Goal: Navigation & Orientation: Find specific page/section

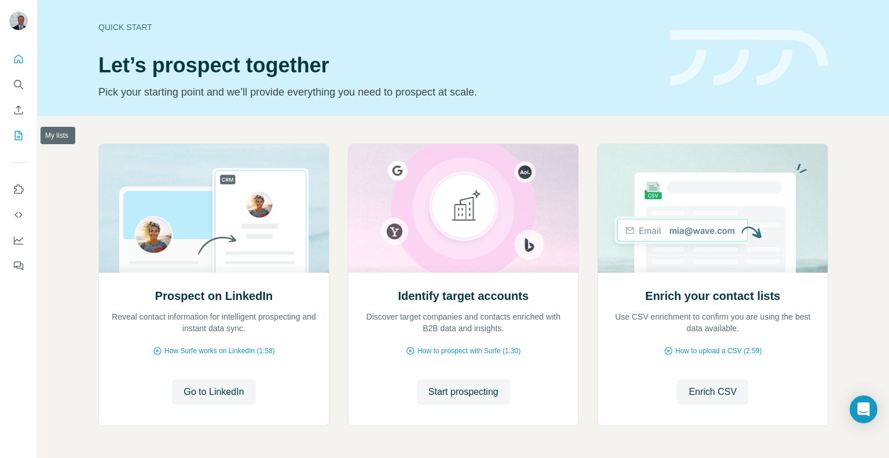
click at [19, 134] on icon "My lists" at bounding box center [20, 135] width 6 height 8
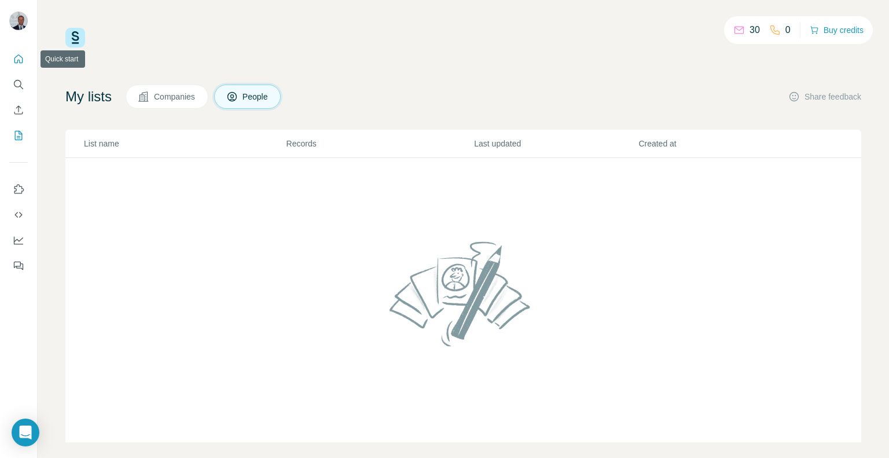
click at [14, 61] on icon "Quick start" at bounding box center [19, 59] width 12 height 12
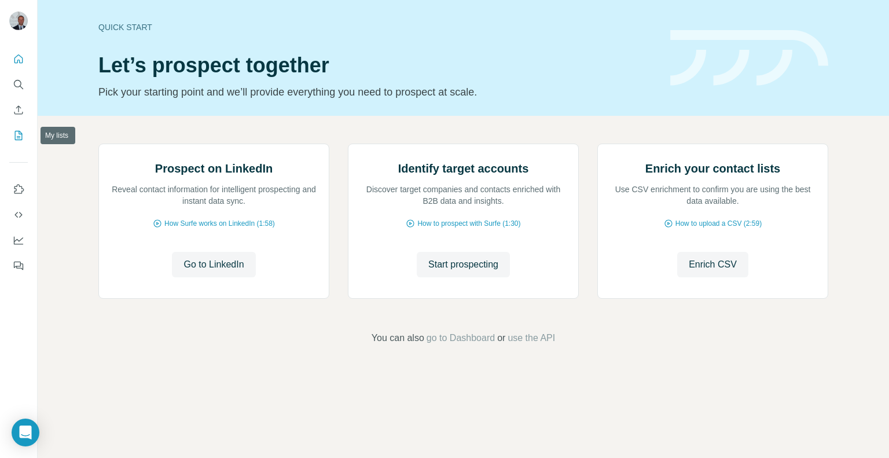
click at [12, 138] on button "My lists" at bounding box center [18, 135] width 19 height 21
